Goal: Find specific page/section: Find specific page/section

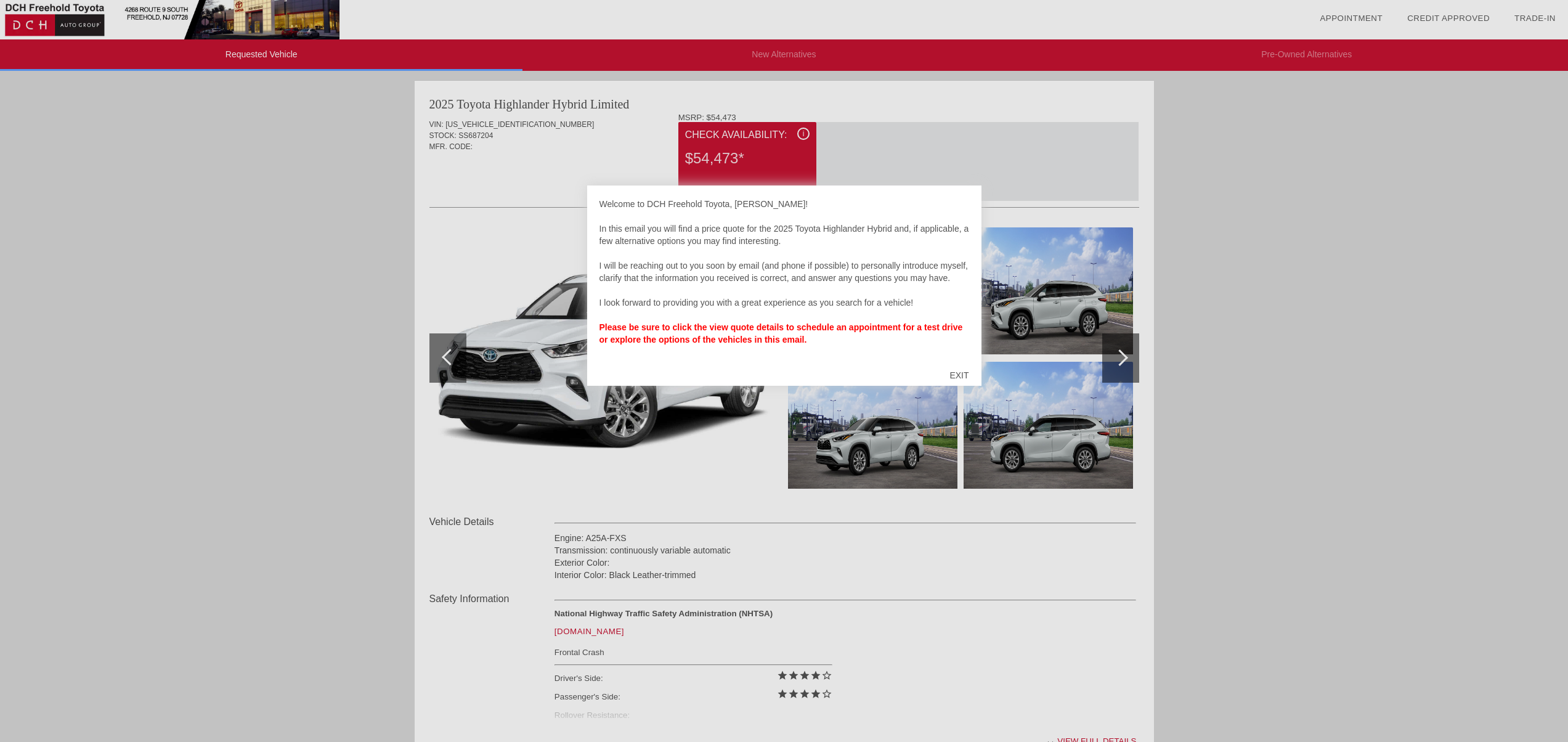
click at [565, 156] on div at bounding box center [784, 371] width 1568 height 742
click at [959, 375] on div "EXIT" at bounding box center [959, 375] width 44 height 37
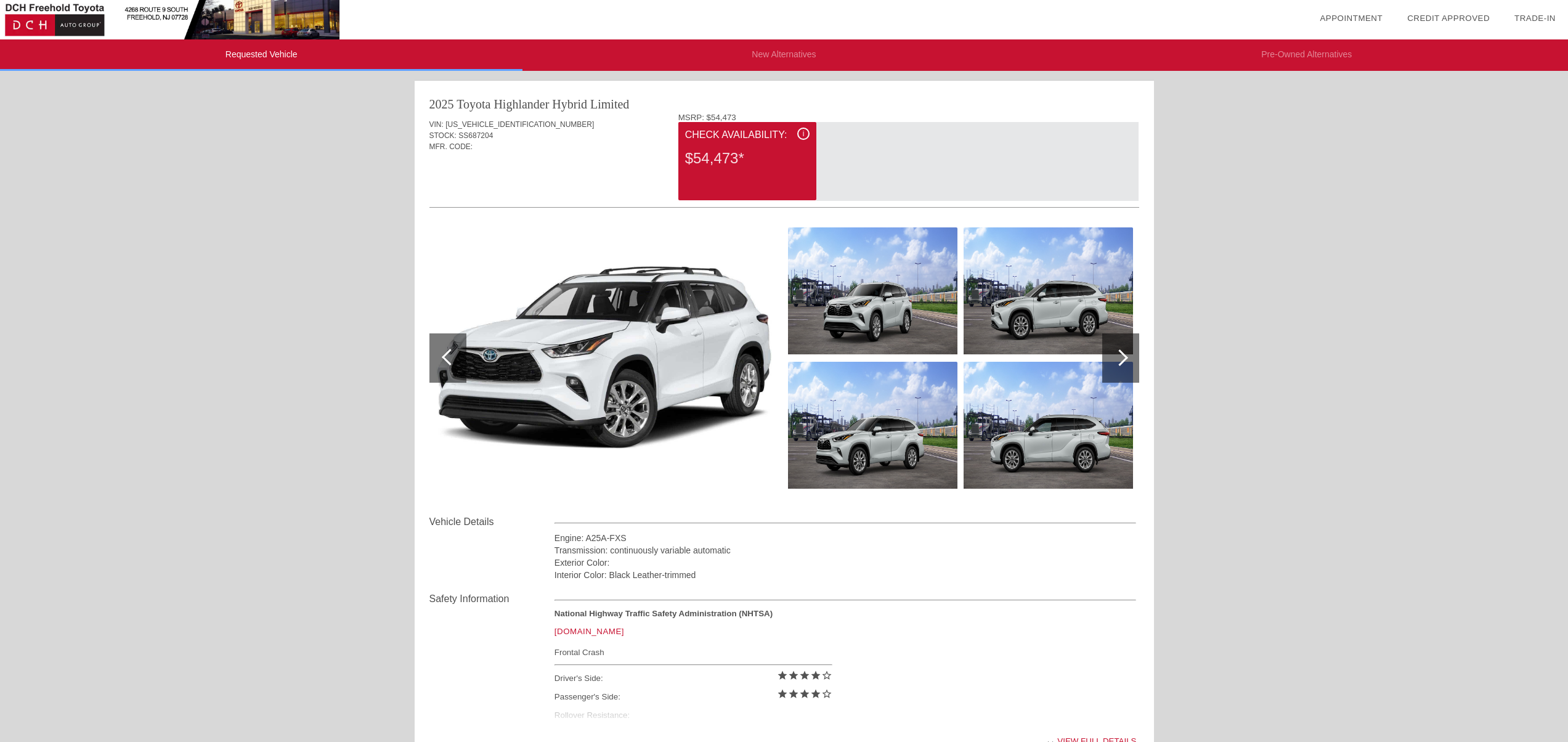
click at [1121, 369] on div at bounding box center [1121, 358] width 37 height 50
click at [1122, 360] on div at bounding box center [1120, 358] width 17 height 17
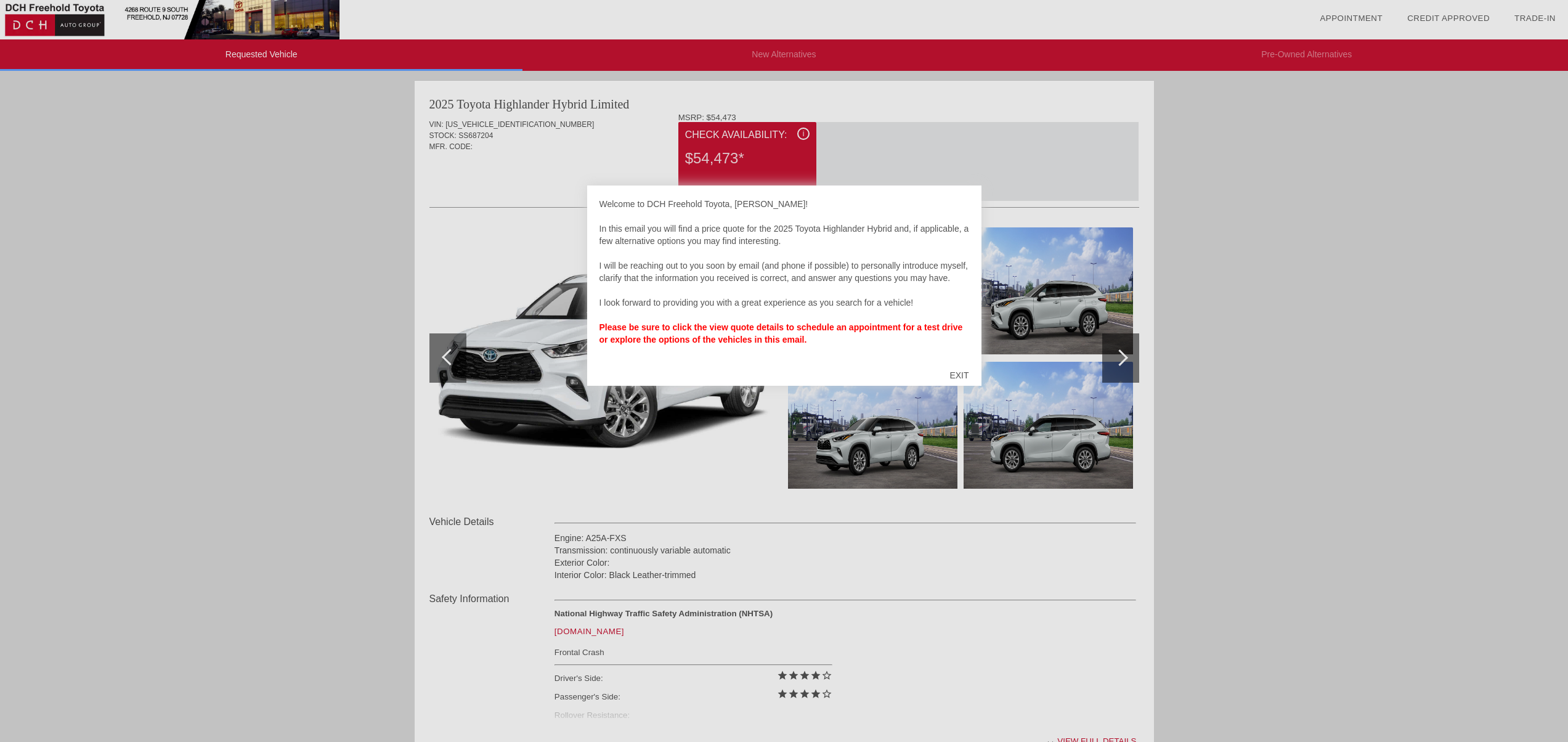
click at [968, 373] on div "EXIT" at bounding box center [959, 375] width 44 height 37
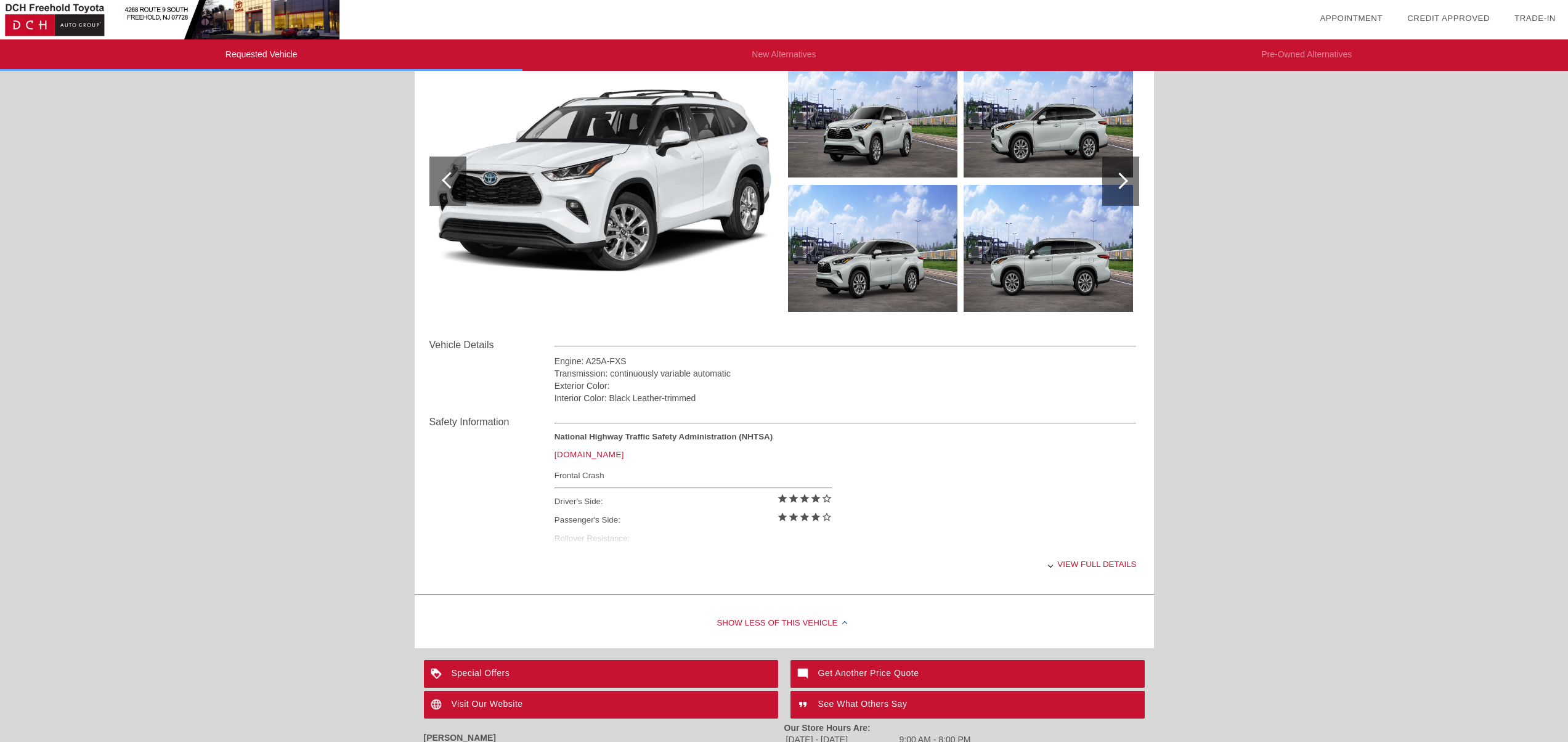
scroll to position [156, 0]
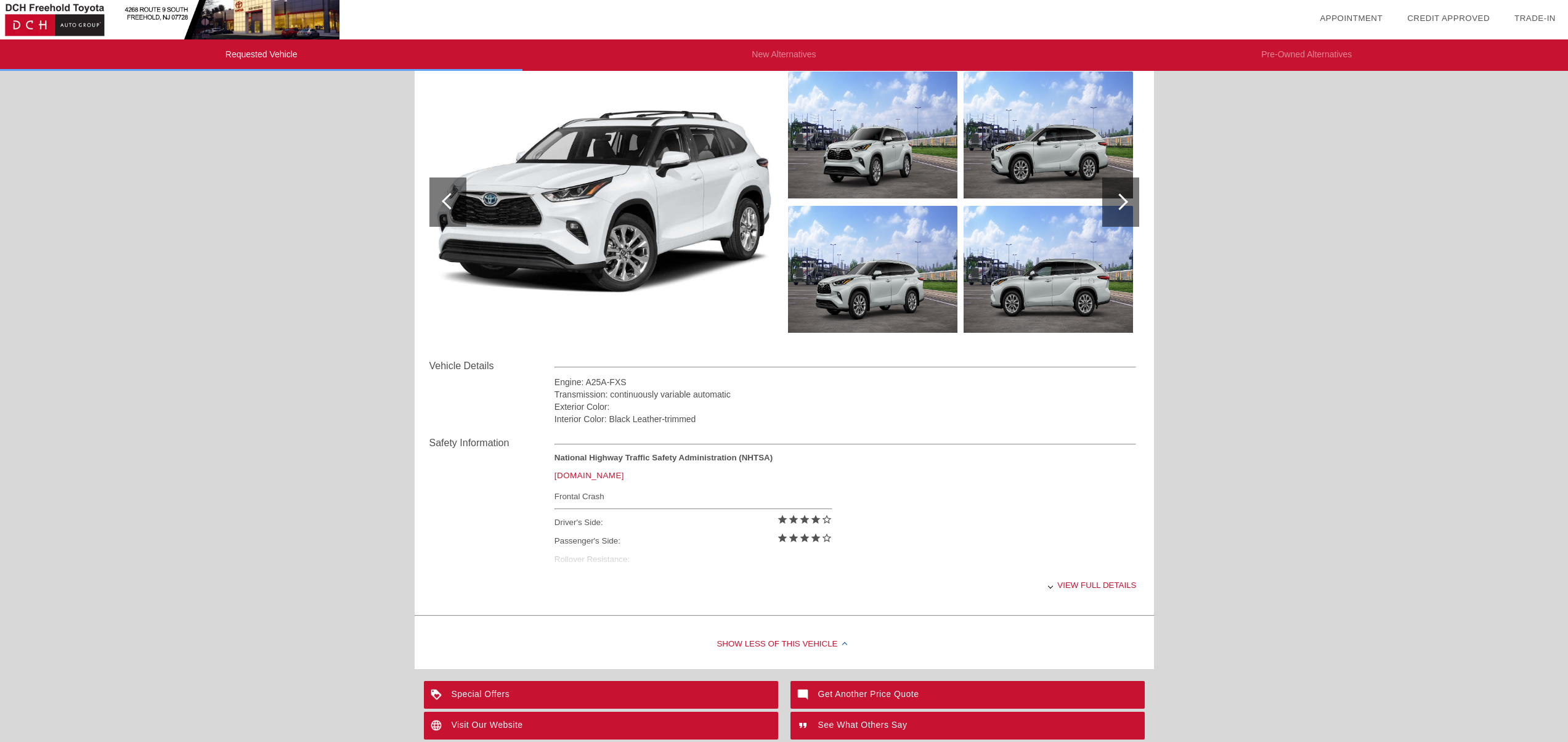
click at [445, 207] on div at bounding box center [448, 203] width 37 height 50
